Goal: Transaction & Acquisition: Purchase product/service

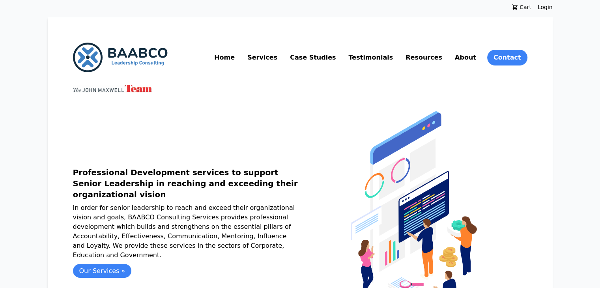
click at [279, 57] on link "Services" at bounding box center [262, 57] width 33 height 13
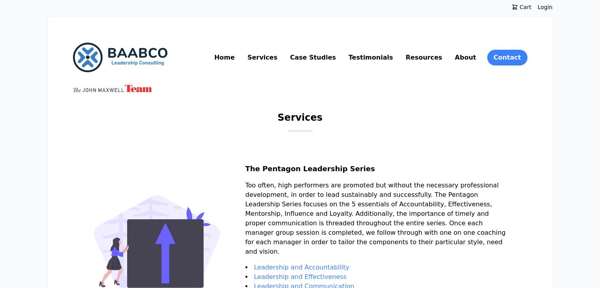
click at [337, 59] on link "Case Studies" at bounding box center [312, 57] width 49 height 13
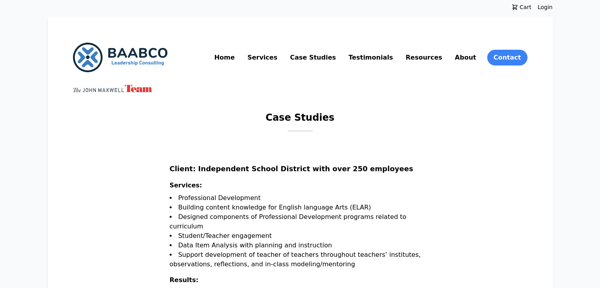
click at [444, 58] on link "Resources" at bounding box center [424, 57] width 40 height 13
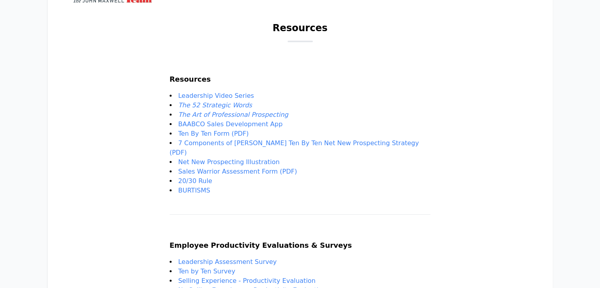
scroll to position [91, 0]
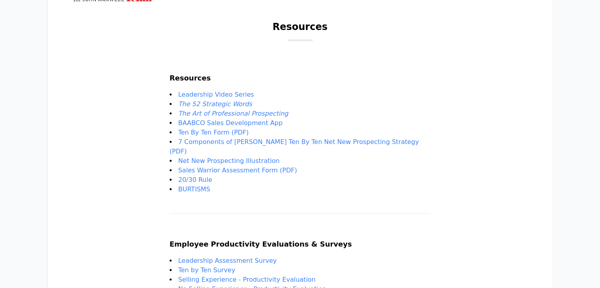
click at [251, 95] on link "Leadership Video Series" at bounding box center [216, 94] width 76 height 7
click at [235, 106] on em "The 52 Strategic Words" at bounding box center [215, 103] width 74 height 7
click at [208, 112] on em "The Art of Professional Prospecting" at bounding box center [233, 113] width 110 height 7
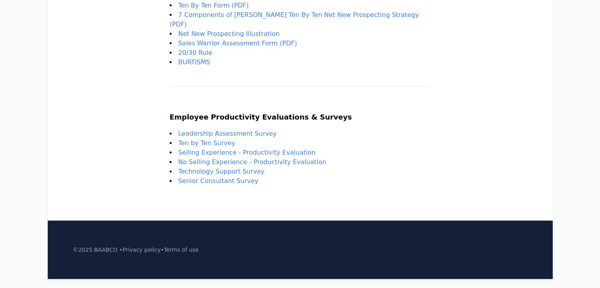
scroll to position [218, 0]
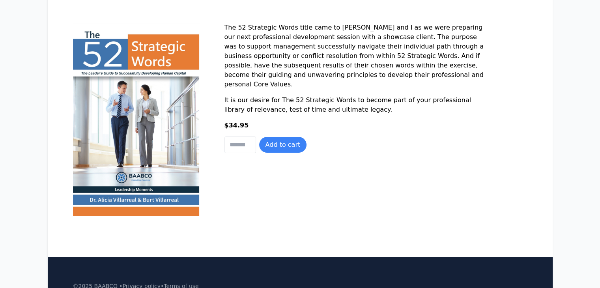
scroll to position [140, 0]
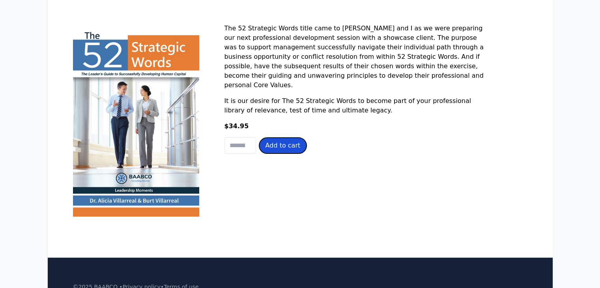
click at [259, 147] on button "Add to cart" at bounding box center [283, 146] width 48 height 16
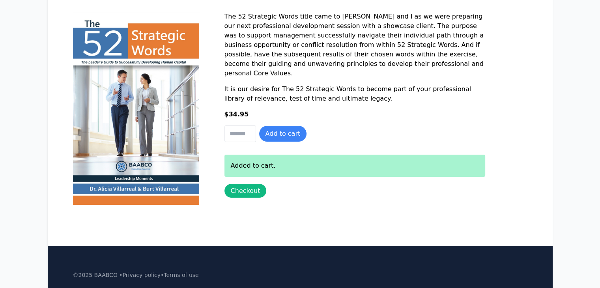
scroll to position [151, 0]
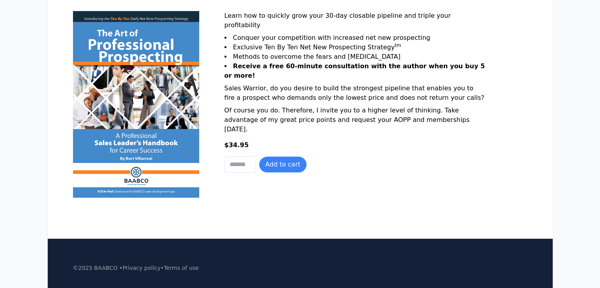
scroll to position [187, 0]
